Goal: Check status: Check status

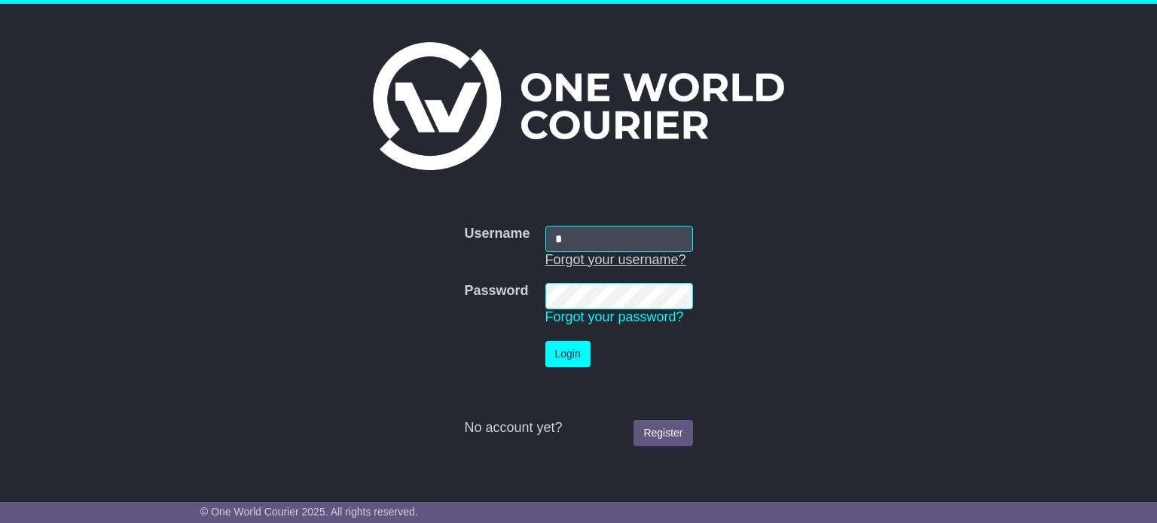
type input "**********"
click at [566, 357] on button "Login" at bounding box center [567, 354] width 45 height 26
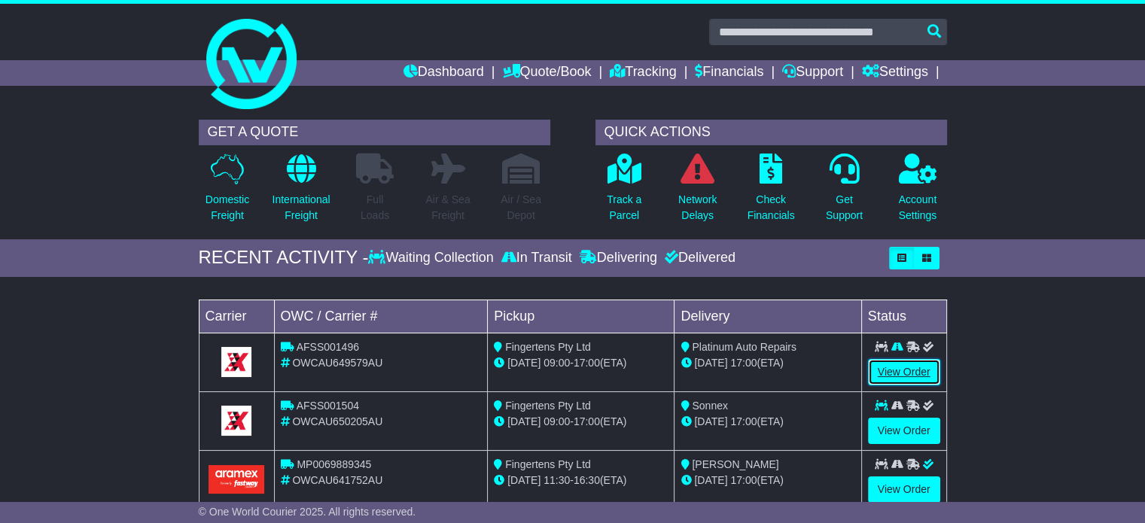
click at [895, 364] on link "View Order" at bounding box center [904, 372] width 72 height 26
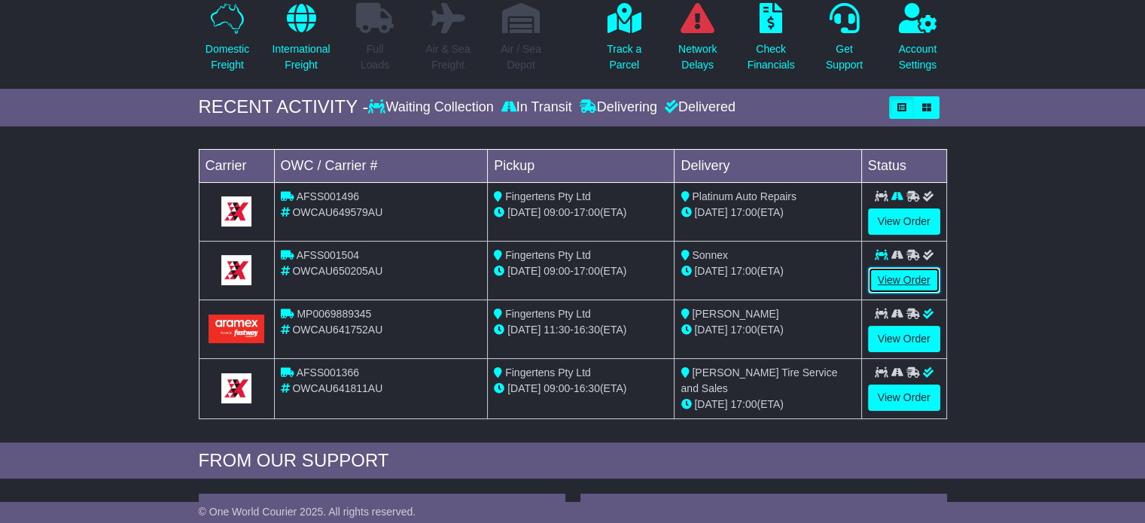
click at [902, 276] on link "View Order" at bounding box center [904, 280] width 72 height 26
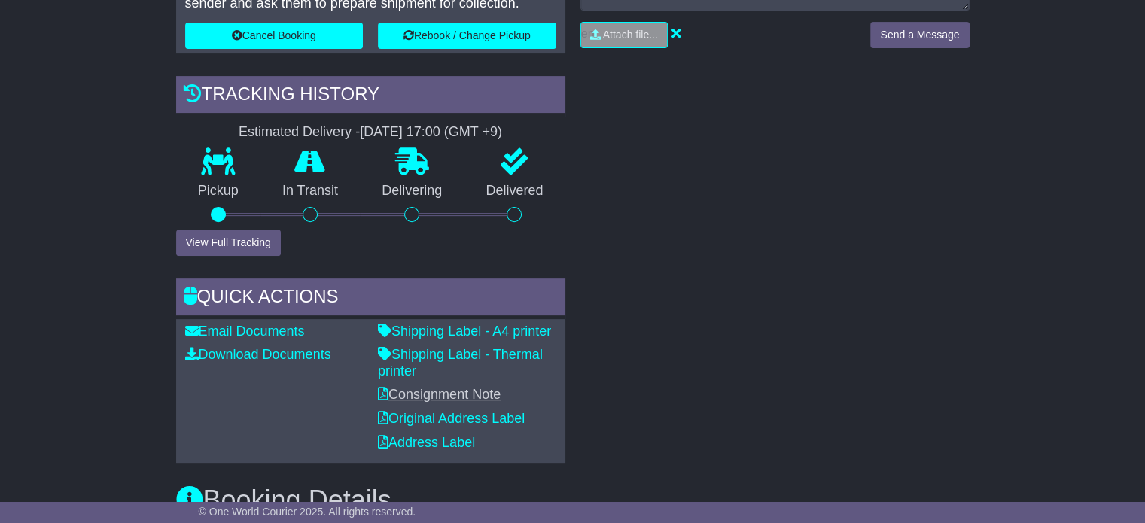
scroll to position [602, 0]
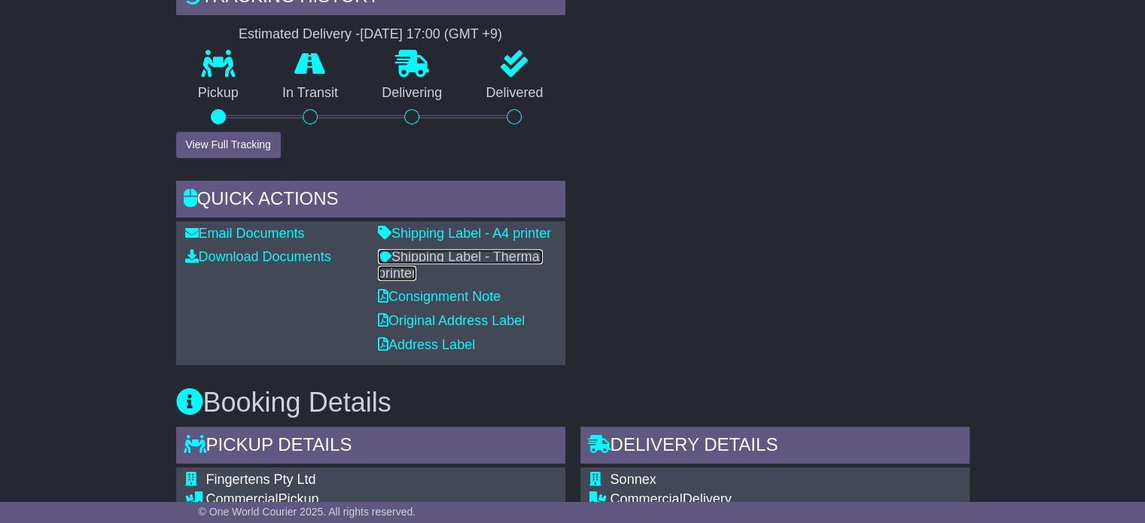
click at [430, 251] on link "Shipping Label - Thermal printer" at bounding box center [460, 265] width 165 height 32
click at [426, 302] on link "Consignment Note" at bounding box center [439, 296] width 123 height 15
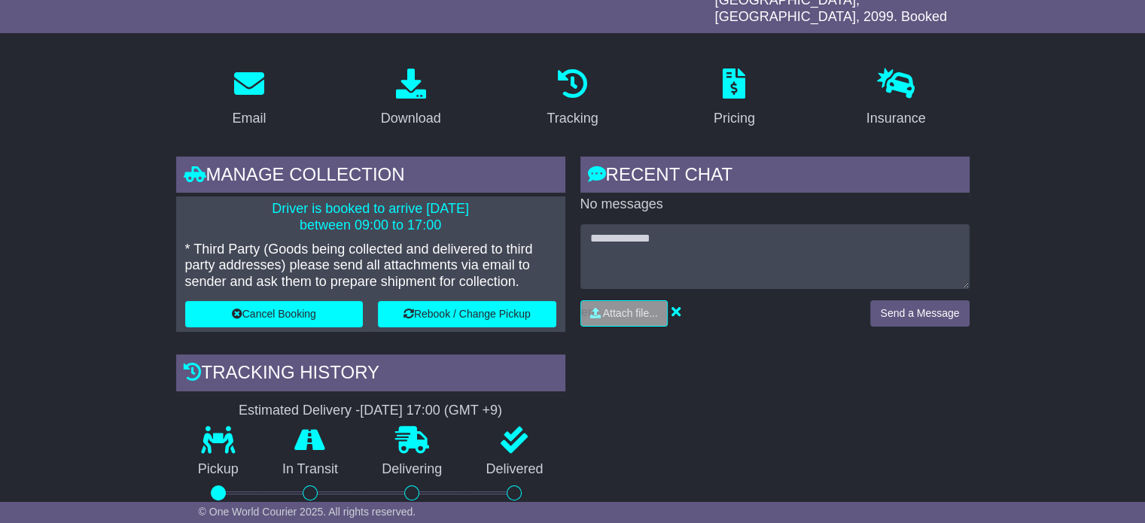
scroll to position [0, 0]
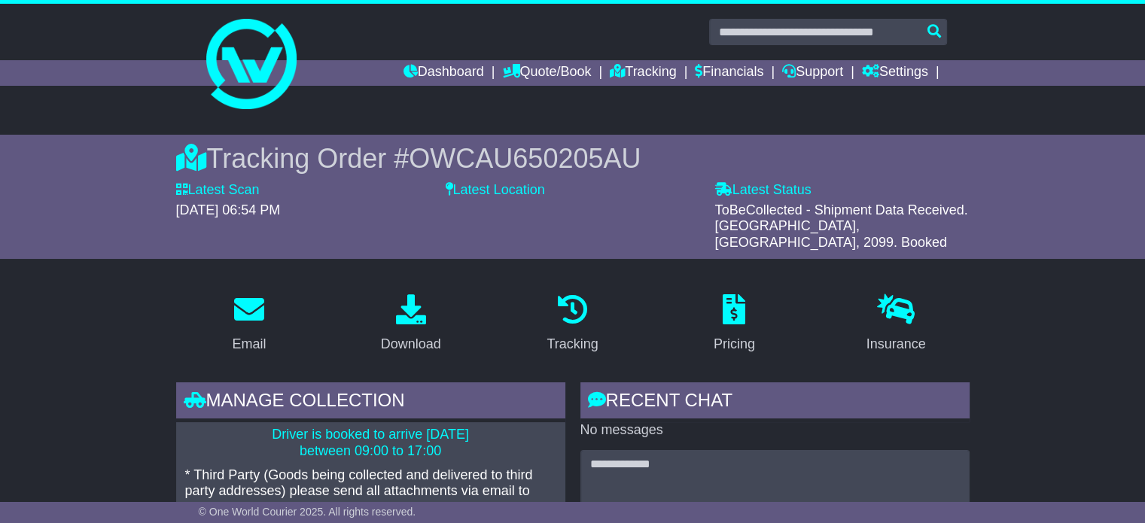
click at [486, 155] on span "OWCAU650205AU" at bounding box center [525, 158] width 232 height 31
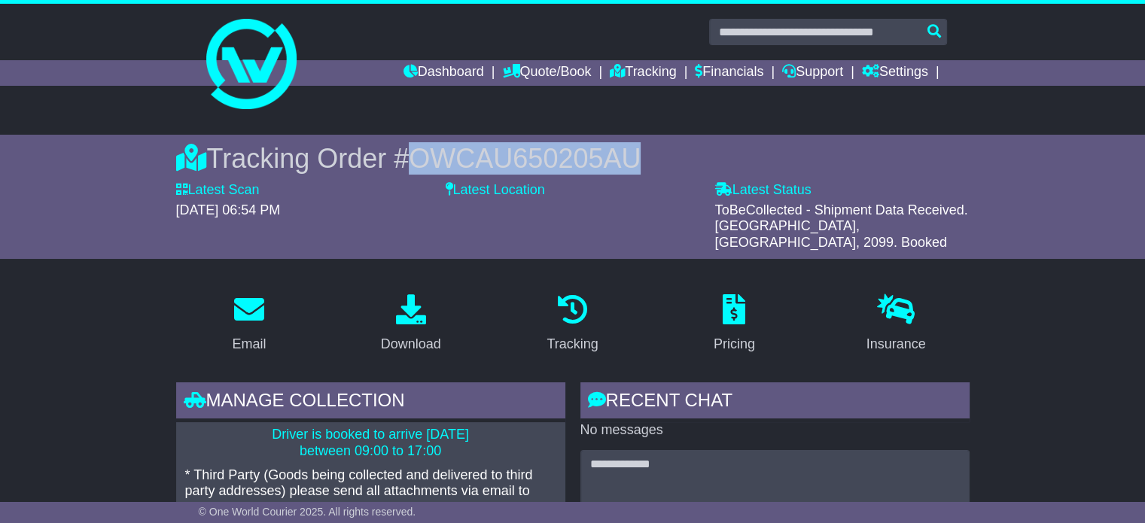
click at [486, 155] on span "OWCAU650205AU" at bounding box center [525, 158] width 232 height 31
copy span "OWCAU650205AU"
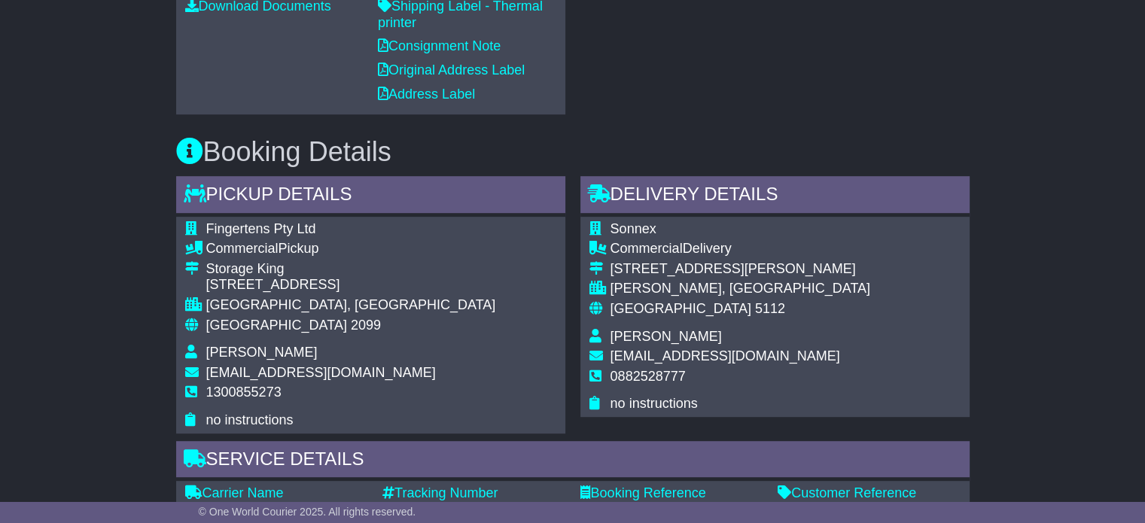
scroll to position [979, 0]
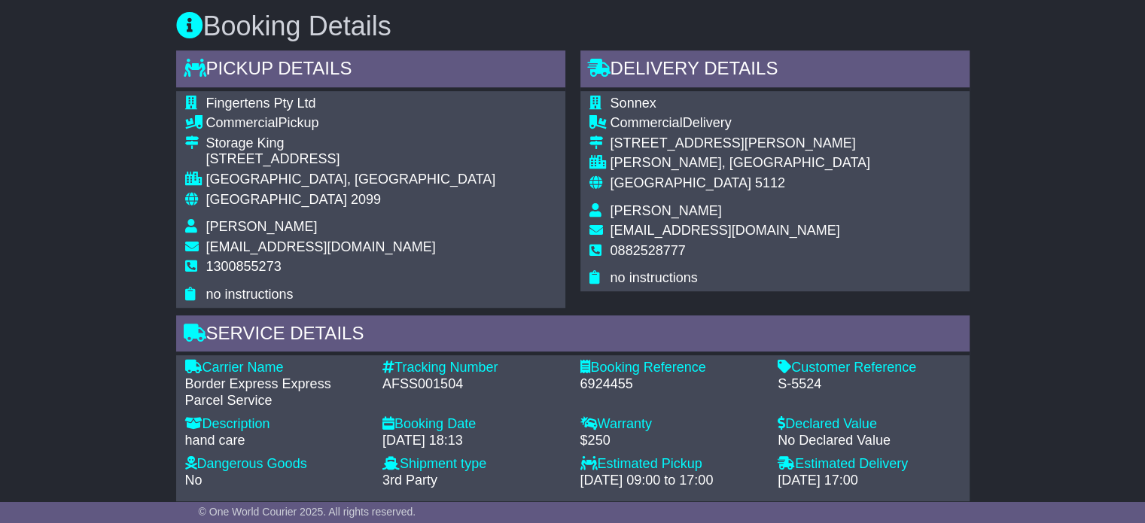
click at [422, 379] on div "AFSS001504" at bounding box center [474, 385] width 183 height 17
copy div "AFSS001504"
